Goal: Browse casually

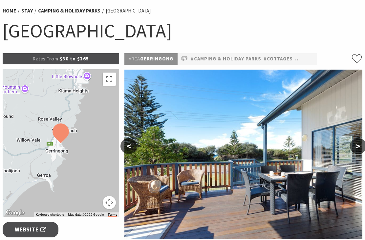
scroll to position [51, 0]
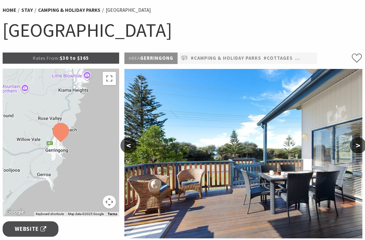
click at [130, 147] on button "<" at bounding box center [128, 145] width 16 height 16
click at [125, 148] on button "<" at bounding box center [128, 145] width 16 height 16
click at [353, 144] on button ">" at bounding box center [358, 145] width 16 height 16
click at [356, 147] on button ">" at bounding box center [358, 145] width 16 height 16
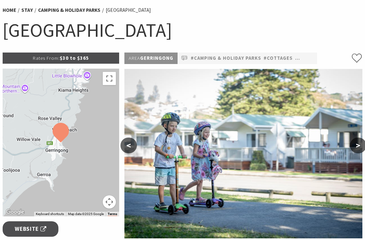
click at [356, 145] on button ">" at bounding box center [358, 145] width 16 height 16
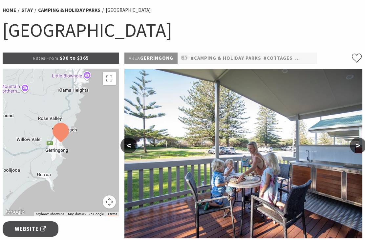
click at [353, 145] on button ">" at bounding box center [358, 145] width 16 height 16
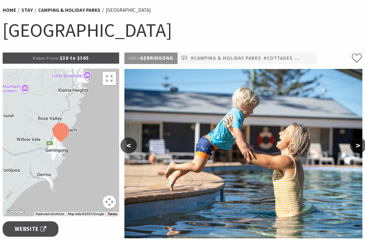
click at [354, 149] on button ">" at bounding box center [358, 145] width 16 height 16
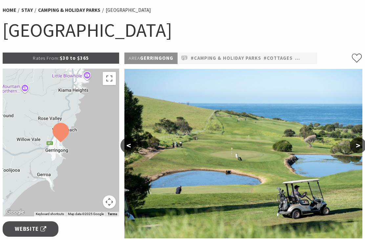
click at [356, 146] on button ">" at bounding box center [358, 145] width 16 height 16
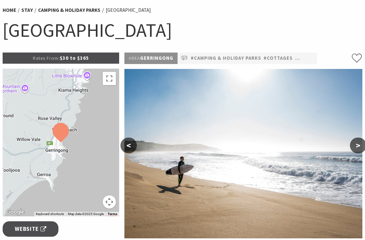
click at [351, 147] on button ">" at bounding box center [358, 145] width 16 height 16
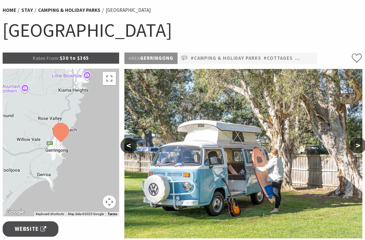
click at [354, 149] on button ">" at bounding box center [358, 145] width 16 height 16
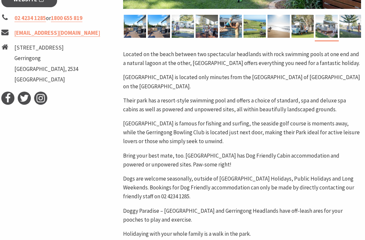
scroll to position [281, 1]
click at [1, 240] on div "Rates From: $30 to $365 To navigate the map with touch gestures double-tap and …" at bounding box center [60, 106] width 122 height 567
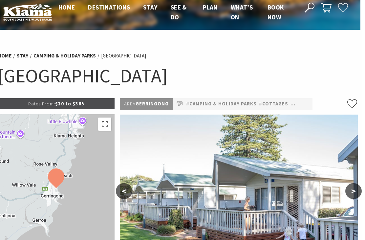
scroll to position [0, 1]
